Goal: Task Accomplishment & Management: Use online tool/utility

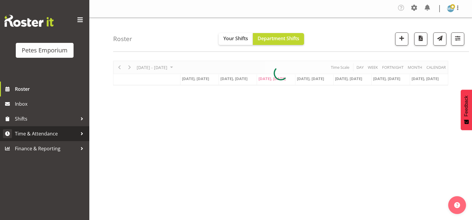
click at [58, 135] on span "Time & Attendance" at bounding box center [46, 133] width 63 height 9
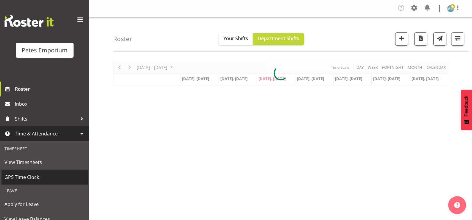
click at [44, 175] on span "GPS Time Clock" at bounding box center [44, 177] width 80 height 9
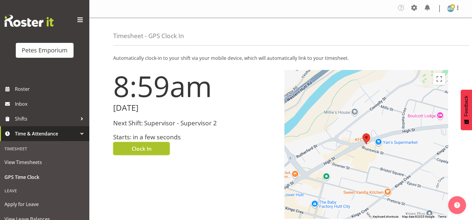
click at [155, 150] on button "Clock In" at bounding box center [141, 148] width 57 height 13
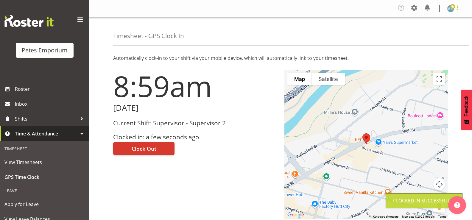
click at [455, 7] on span at bounding box center [457, 7] width 7 height 7
click at [434, 31] on link "Log Out" at bounding box center [432, 32] width 57 height 11
